Goal: Task Accomplishment & Management: Manage account settings

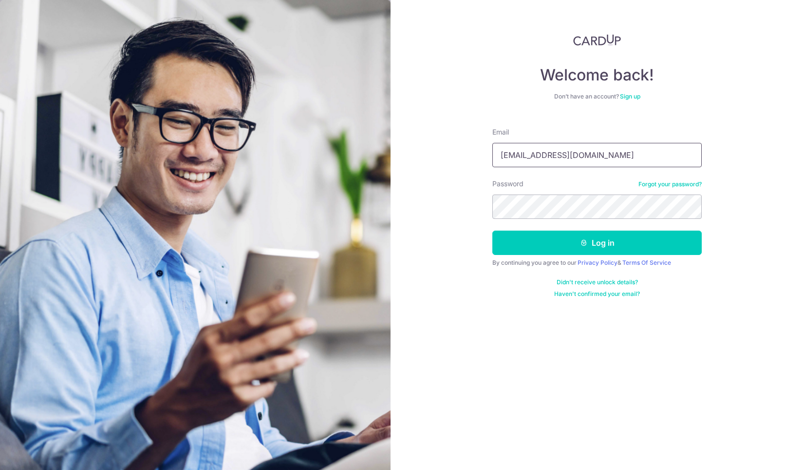
click at [698, 161] on input "[EMAIL_ADDRESS][DOMAIN_NAME]" at bounding box center [597, 155] width 209 height 24
type input "[EMAIL_ADDRESS][DOMAIN_NAME]"
click at [600, 243] on button "Log in" at bounding box center [597, 242] width 209 height 24
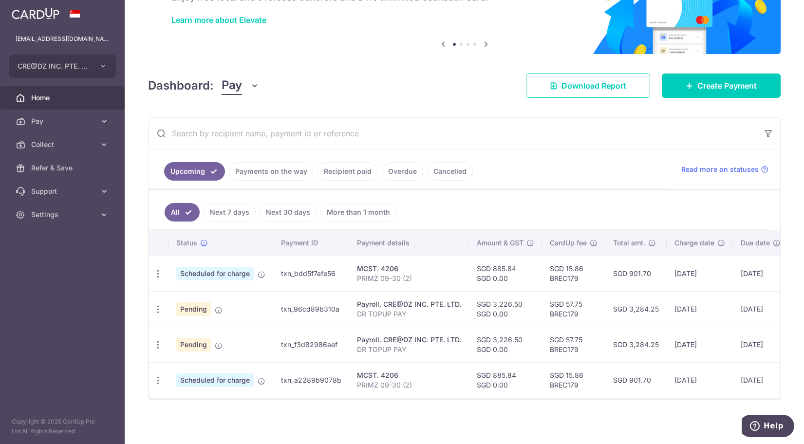
scroll to position [77, 0]
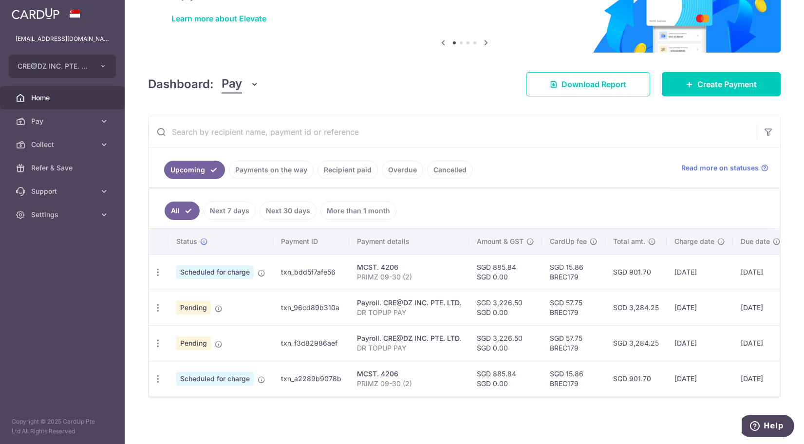
click at [449, 165] on link "Cancelled" at bounding box center [450, 170] width 46 height 19
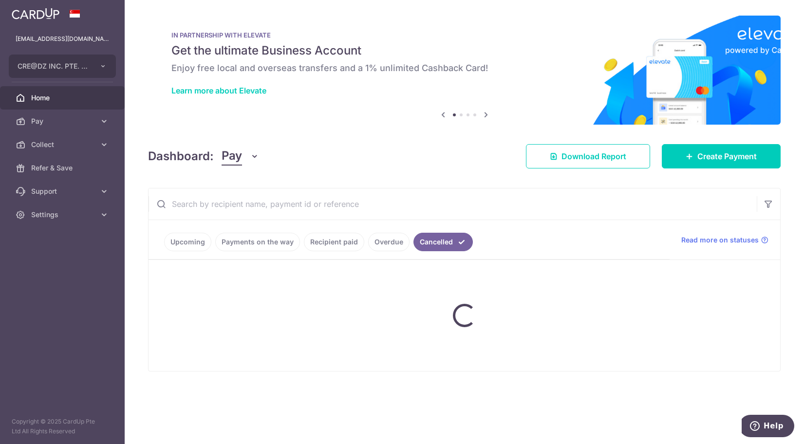
scroll to position [0, 0]
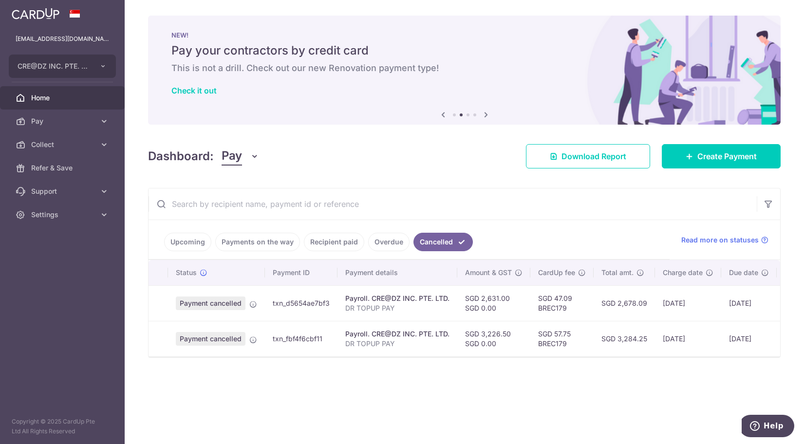
click at [197, 245] on link "Upcoming" at bounding box center [187, 242] width 47 height 19
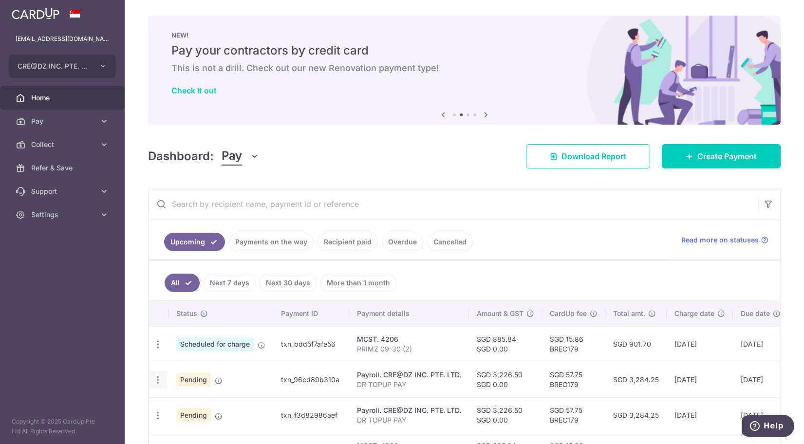
click at [158, 385] on div "Update payment Cancel payment" at bounding box center [158, 380] width 18 height 18
click at [157, 383] on icon "button" at bounding box center [158, 380] width 10 height 10
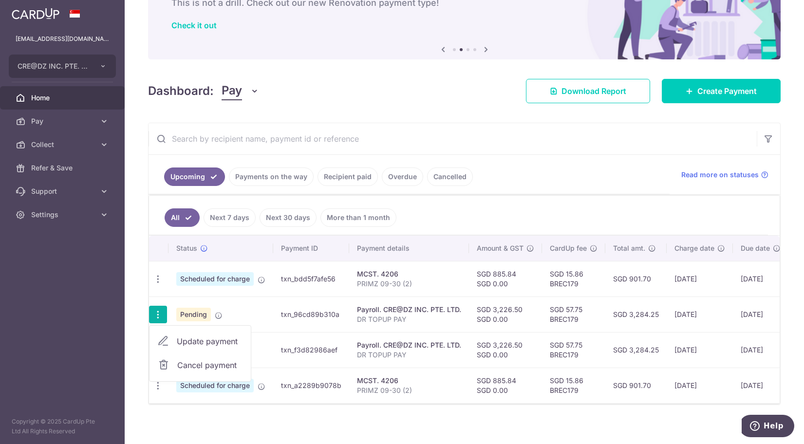
scroll to position [77, 0]
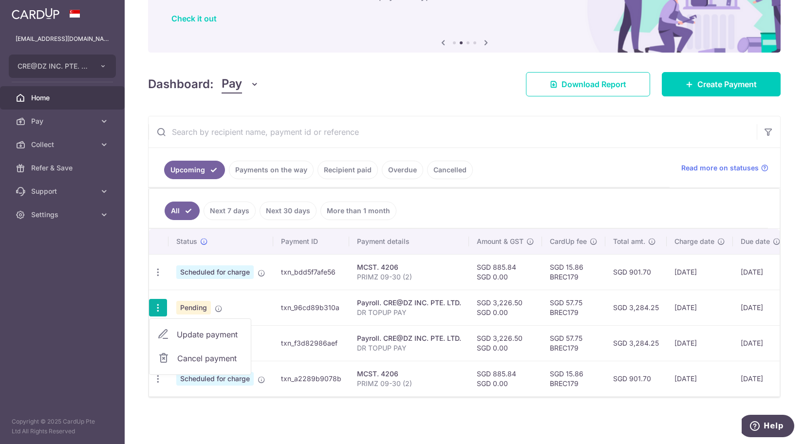
click at [298, 419] on div "× Pause Schedule Pause all future payments in this series Pause just this one p…" at bounding box center [465, 222] width 680 height 444
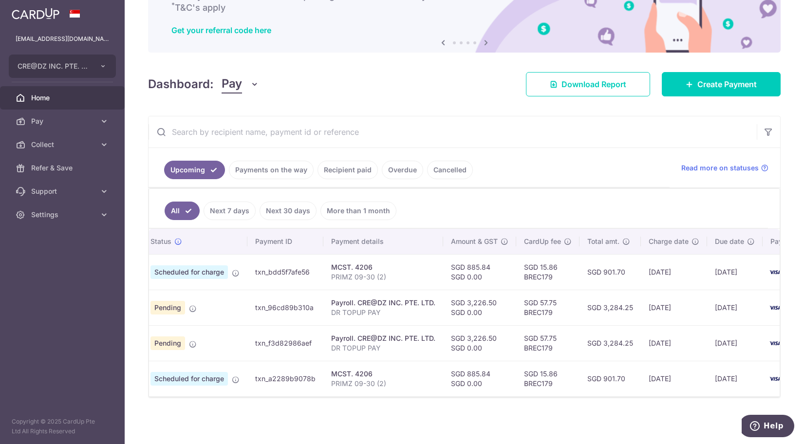
scroll to position [0, 0]
